Goal: Information Seeking & Learning: Learn about a topic

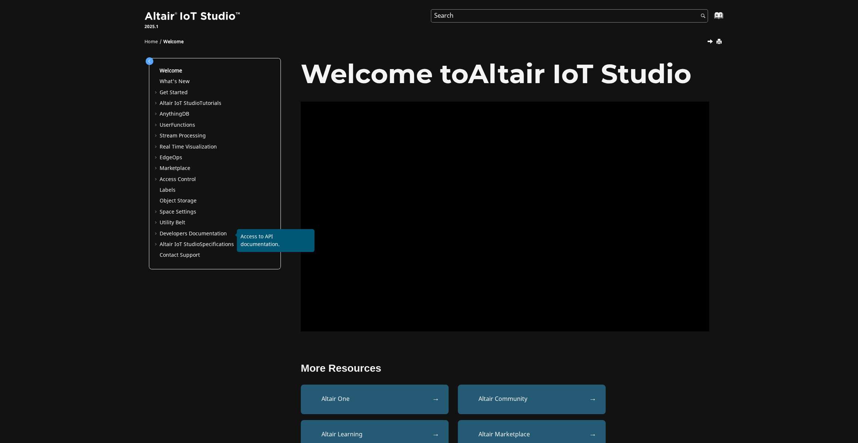
click at [200, 234] on link "Developers Documentation" at bounding box center [193, 234] width 67 height 8
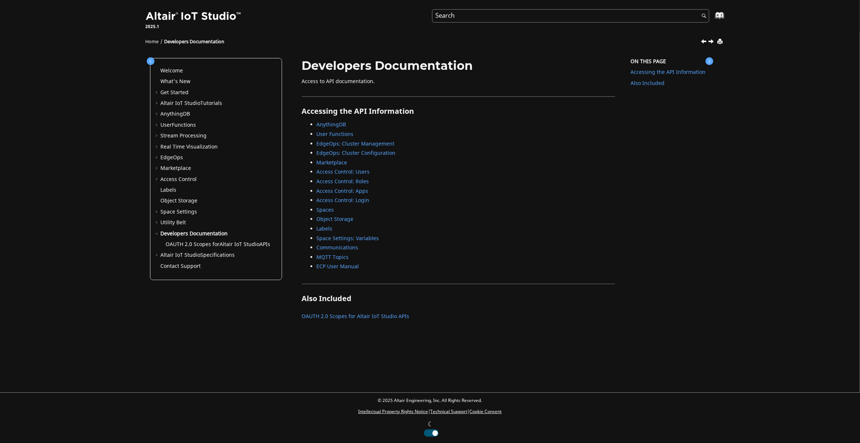
click at [342, 134] on link "User Functions" at bounding box center [335, 135] width 37 height 8
click at [344, 172] on link "Access Control: Users" at bounding box center [343, 172] width 53 height 8
click at [356, 201] on link "Access Control: Login" at bounding box center [343, 201] width 53 height 8
click at [483, 18] on input "Search query" at bounding box center [570, 15] width 277 height 13
type input "/invitations"
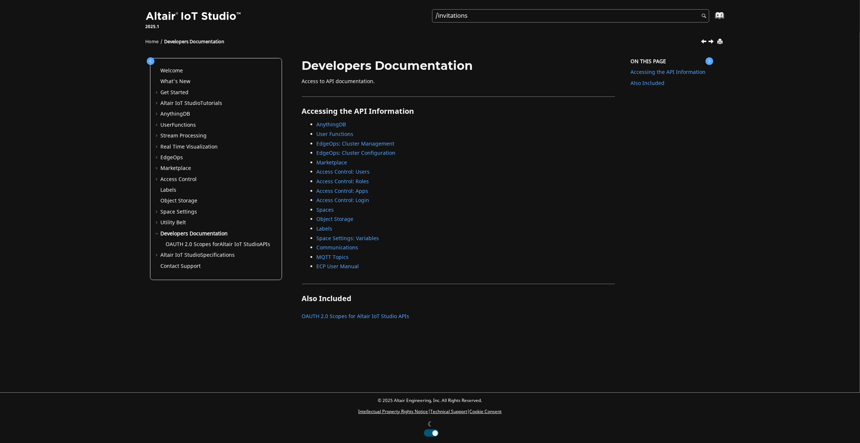
click at [692, 9] on button "Search" at bounding box center [702, 16] width 21 height 14
